Goal: Task Accomplishment & Management: Understand process/instructions

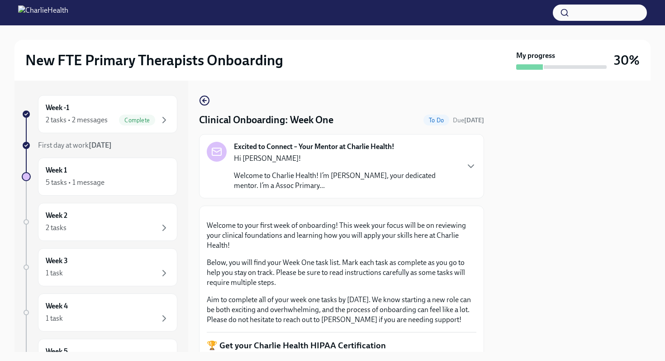
scroll to position [255, 0]
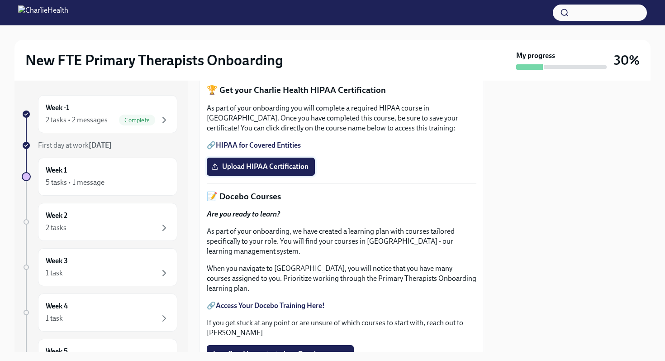
click at [269, 171] on span "Upload HIPAA Certification" at bounding box center [260, 166] width 95 height 9
click at [0, 0] on input "Upload HIPAA Certification" at bounding box center [0, 0] width 0 height 0
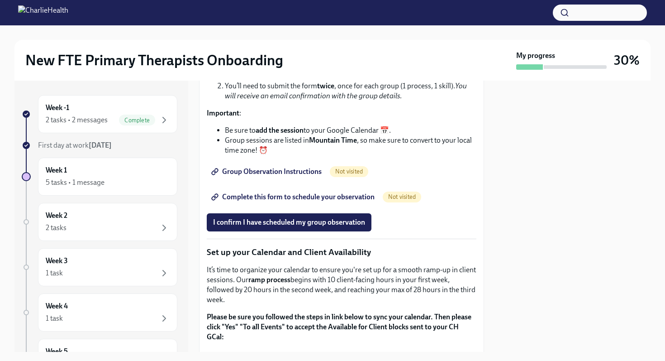
scroll to position [1310, 0]
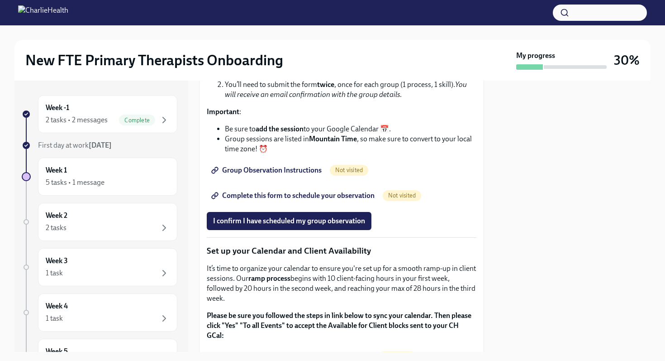
click at [286, 175] on span "Group Observation Instructions" at bounding box center [267, 170] width 109 height 9
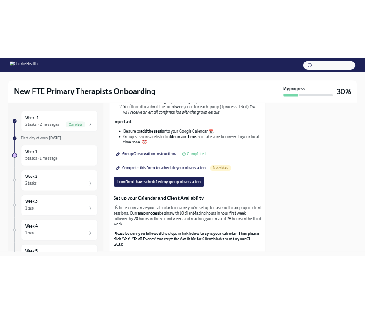
scroll to position [1306, 0]
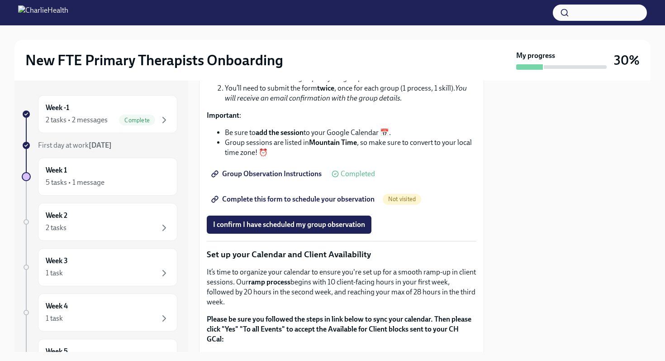
click at [315, 204] on span "Complete this form to schedule your observation" at bounding box center [294, 199] width 162 height 9
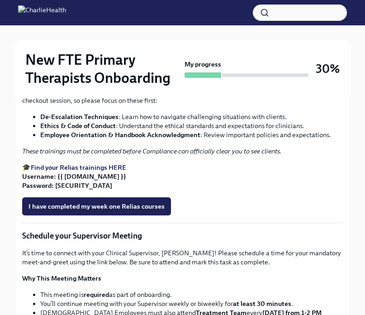
scroll to position [576, 0]
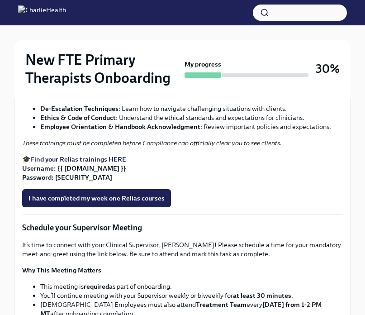
click at [101, 163] on strong "Find your Relias trainings HERE" at bounding box center [78, 159] width 95 height 8
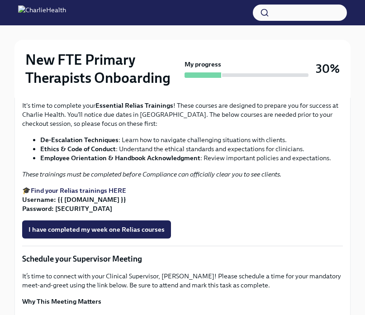
scroll to position [548, 0]
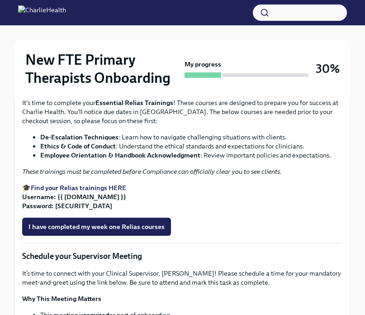
click at [118, 31] on strong "Access Your Docebo Training Here!" at bounding box center [83, 27] width 105 height 8
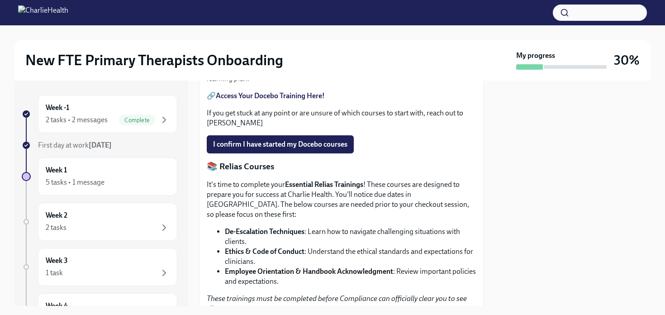
scroll to position [505, 0]
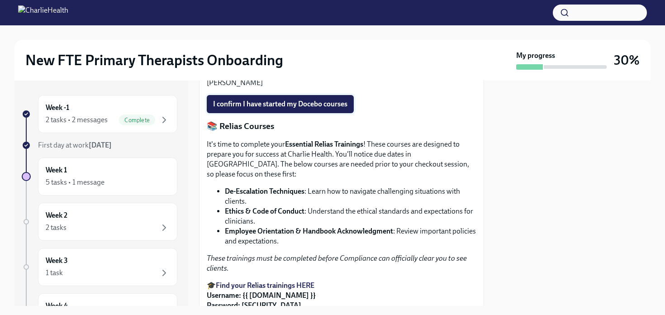
click at [314, 109] on span "I confirm I have started my Docebo courses" at bounding box center [280, 104] width 134 height 9
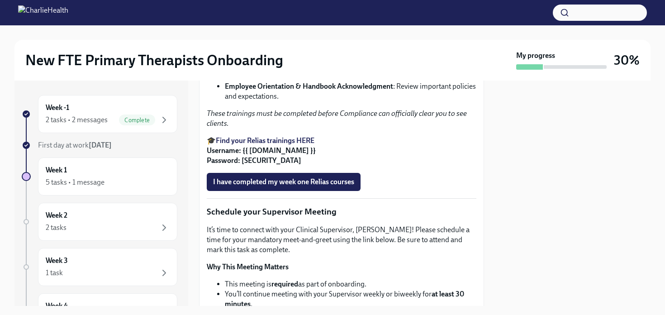
scroll to position [652, 0]
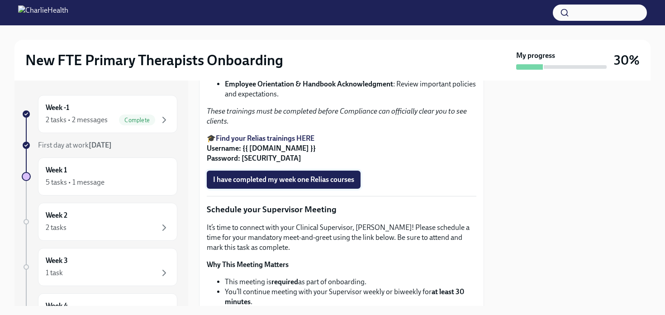
click at [312, 184] on span "I have completed my week one Relias courses" at bounding box center [283, 179] width 141 height 9
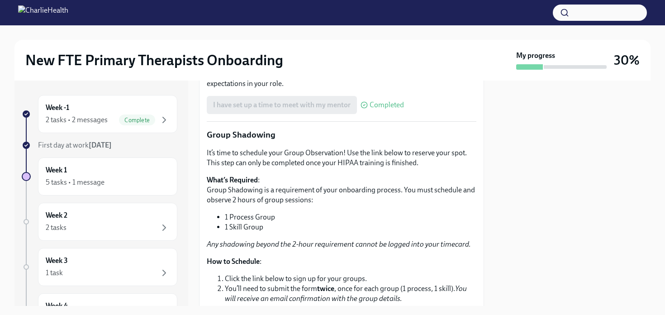
scroll to position [958, 0]
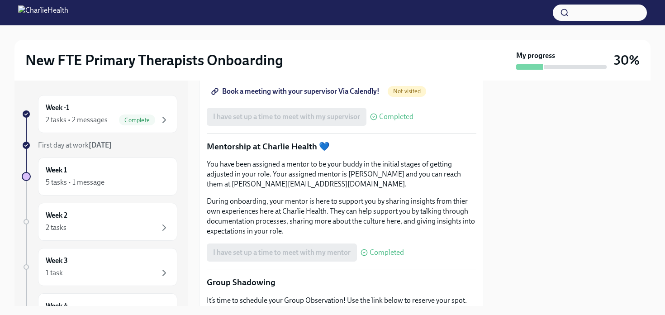
click at [363, 96] on span "Book a meeting with your supervisor Via Calendly!" at bounding box center [296, 91] width 167 height 9
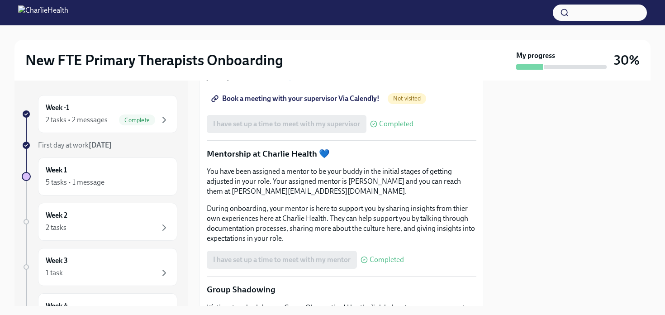
scroll to position [956, 0]
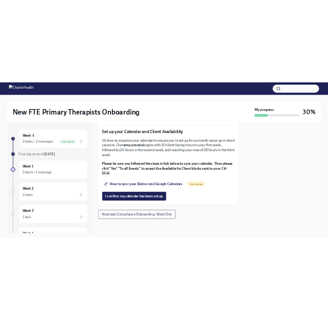
scroll to position [1512, 0]
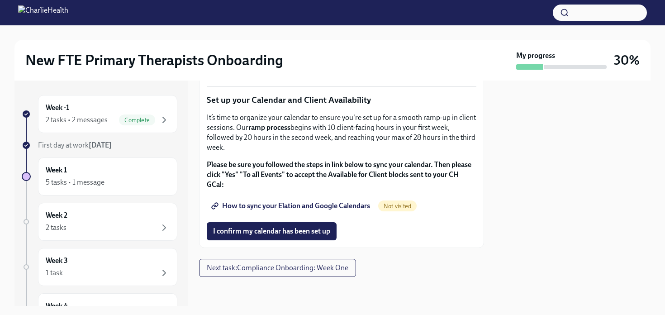
click at [351, 210] on span "How to sync your Elation and Google Calendars" at bounding box center [291, 205] width 157 height 9
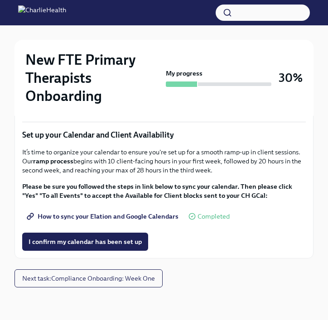
scroll to position [1423, 0]
click at [117, 246] on span "I confirm my calendar has been set up" at bounding box center [85, 241] width 113 height 9
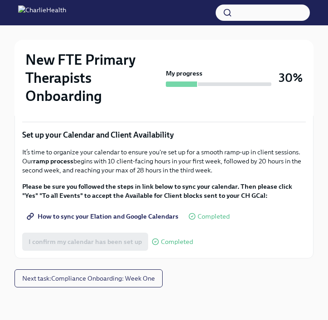
scroll to position [1427, 0]
click at [134, 282] on span "Next task : Compliance Onboarding: Week One" at bounding box center [88, 278] width 133 height 9
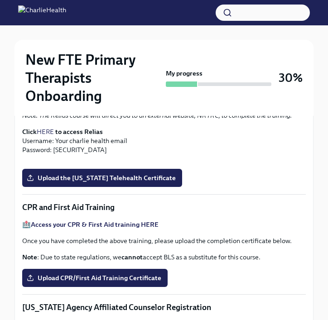
scroll to position [320, 0]
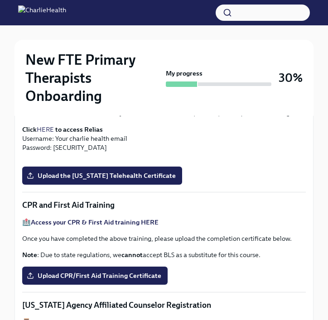
click at [120, 132] on p "Click HERE to access Relias Username: Your charlie health email Password: ch1234" at bounding box center [163, 138] width 283 height 27
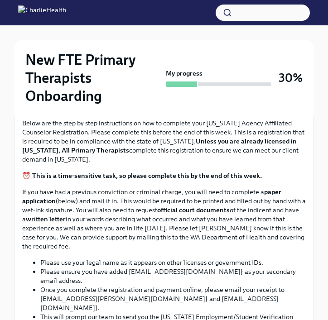
scroll to position [538, 0]
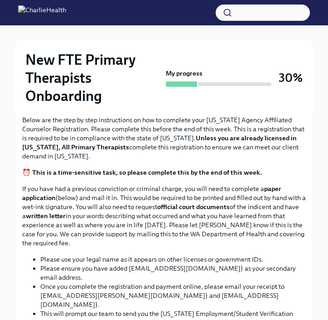
click at [132, 8] on strong "Access your CPR & First Aid training HERE" at bounding box center [95, 4] width 128 height 8
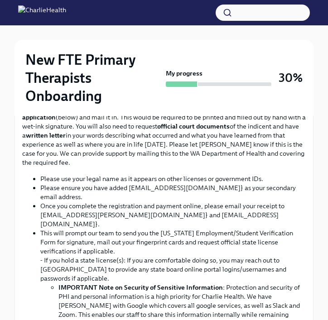
scroll to position [0, 0]
